Goal: Task Accomplishment & Management: Manage account settings

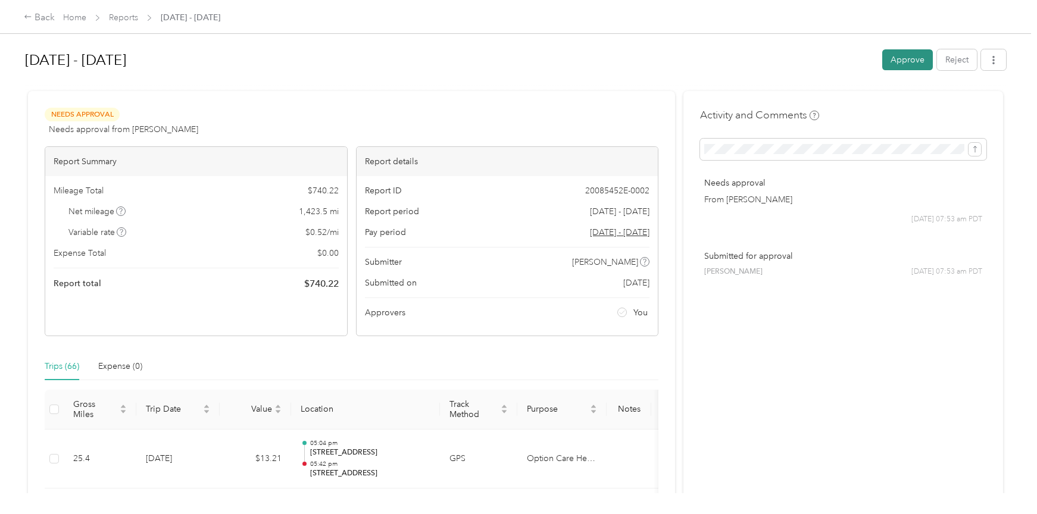
click at [910, 63] on button "Approve" at bounding box center [907, 59] width 51 height 21
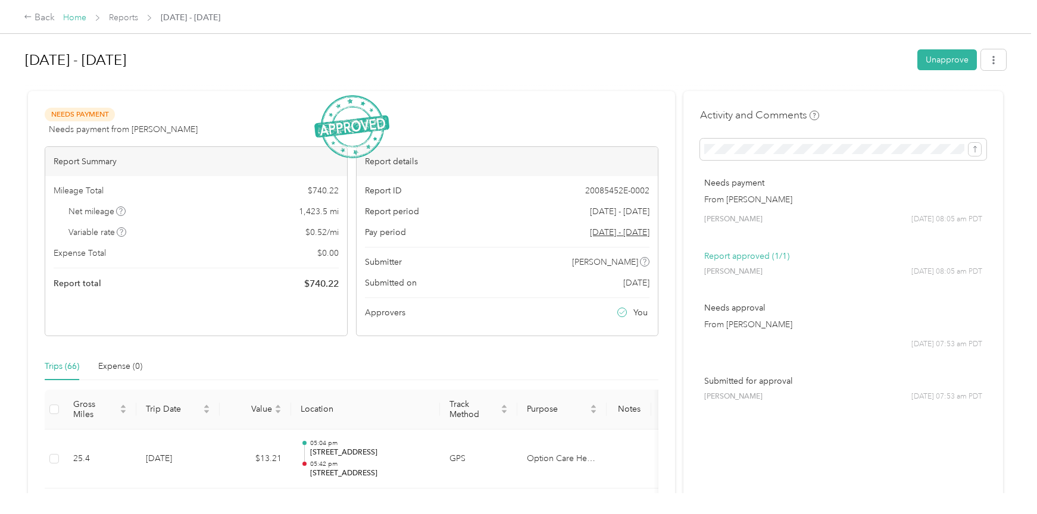
click at [71, 13] on link "Home" at bounding box center [74, 18] width 23 height 10
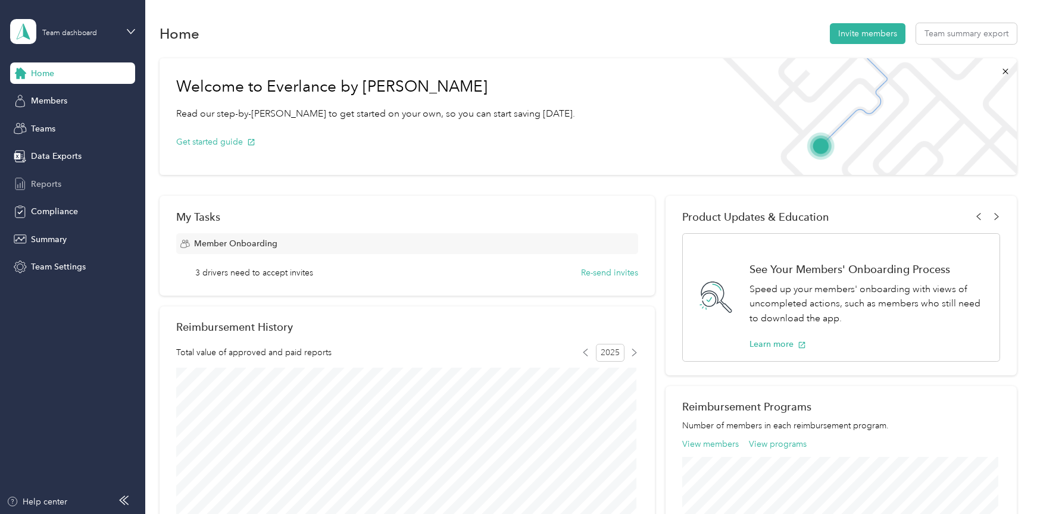
click at [58, 184] on span "Reports" at bounding box center [46, 184] width 30 height 13
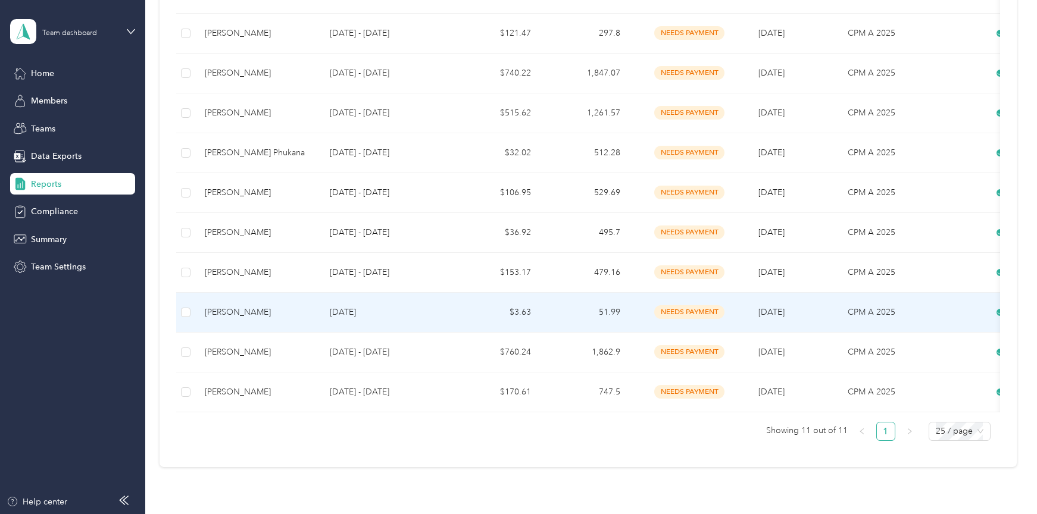
scroll to position [216, 0]
